Goal: Transaction & Acquisition: Book appointment/travel/reservation

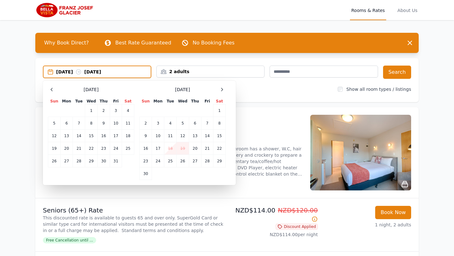
click at [223, 88] on icon at bounding box center [221, 89] width 5 height 5
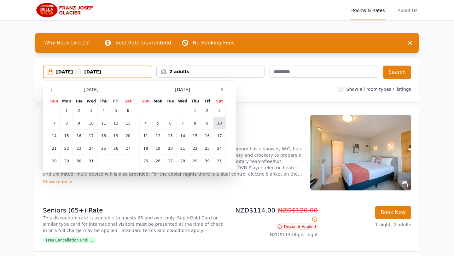
click at [220, 123] on td "10" at bounding box center [219, 123] width 12 height 13
click at [157, 136] on td "12" at bounding box center [158, 135] width 12 height 13
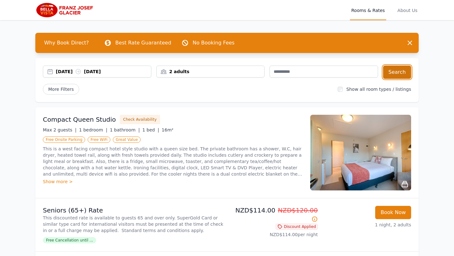
click at [401, 72] on button "Search" at bounding box center [397, 72] width 28 height 13
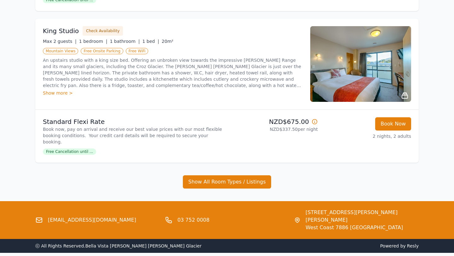
scroll to position [392, 0]
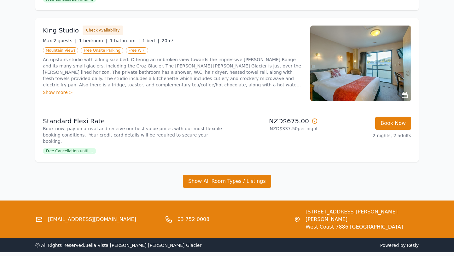
drag, startPoint x: 112, startPoint y: 197, endPoint x: 142, endPoint y: 198, distance: 30.6
click at [142, 208] on div "[EMAIL_ADDRESS][DOMAIN_NAME]" at bounding box center [97, 219] width 124 height 23
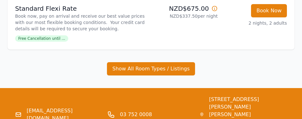
scroll to position [553, 0]
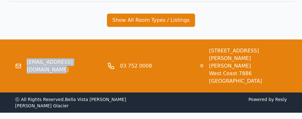
drag, startPoint x: 92, startPoint y: 60, endPoint x: 27, endPoint y: 61, distance: 64.3
click at [27, 61] on div "[EMAIL_ADDRESS][DOMAIN_NAME]" at bounding box center [58, 66] width 87 height 38
copy link "[EMAIL_ADDRESS][DOMAIN_NAME]"
